Goal: Transaction & Acquisition: Subscribe to service/newsletter

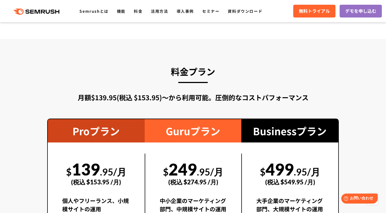
scroll to position [945, 0]
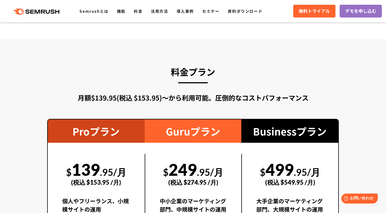
click at [137, 100] on div "月額$139.95(税込 $153.95)〜から利用可能。圧倒的なコストパフォーマンス" at bounding box center [193, 98] width 292 height 10
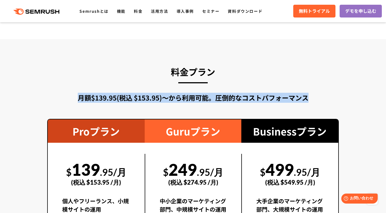
drag, startPoint x: 79, startPoint y: 100, endPoint x: 336, endPoint y: 101, distance: 257.2
click at [336, 101] on div "月額$139.95(税込 $153.95)〜から利用可能。圧倒的なコストパフォーマンス" at bounding box center [193, 98] width 292 height 10
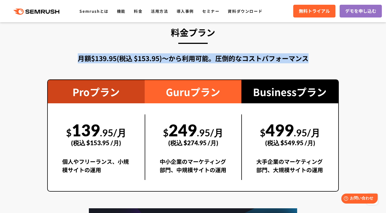
scroll to position [984, 0]
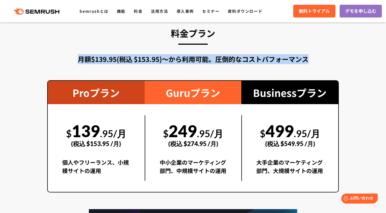
click at [105, 59] on div "月額$139.95(税込 $153.95)〜から利用可能。圧倒的なコストパフォーマンス" at bounding box center [193, 59] width 292 height 10
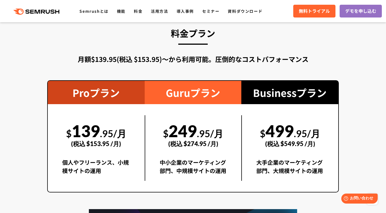
click at [106, 55] on div "月額$139.95(税込 $153.95)〜から利用可能。圧倒的なコストパフォーマンス" at bounding box center [193, 59] width 292 height 10
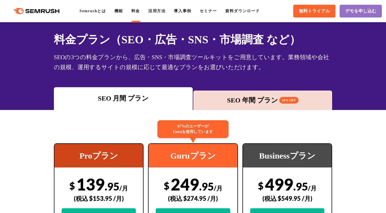
click at [115, 100] on div "SEO 月間 プラン" at bounding box center [123, 98] width 133 height 10
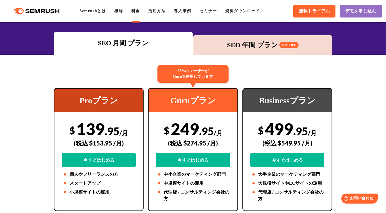
scroll to position [63, 0]
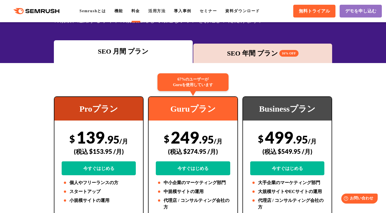
click at [251, 52] on div "SEO 年間 プラン 16% OFF" at bounding box center [262, 53] width 133 height 10
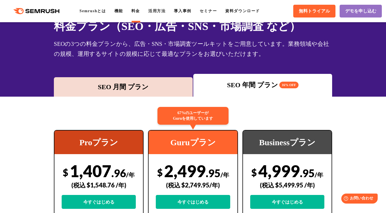
scroll to position [93, 0]
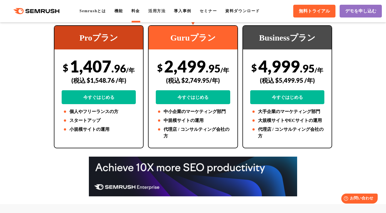
scroll to position [131, 0]
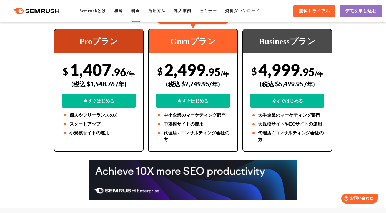
click at [247, 0] on header ".cls-1 {fill: #fff;} .cls {fill: #FF642D;} .cls {fill: #FF642D;} .cls {fill: #F…" at bounding box center [193, 11] width 386 height 22
